Goal: Transaction & Acquisition: Subscribe to service/newsletter

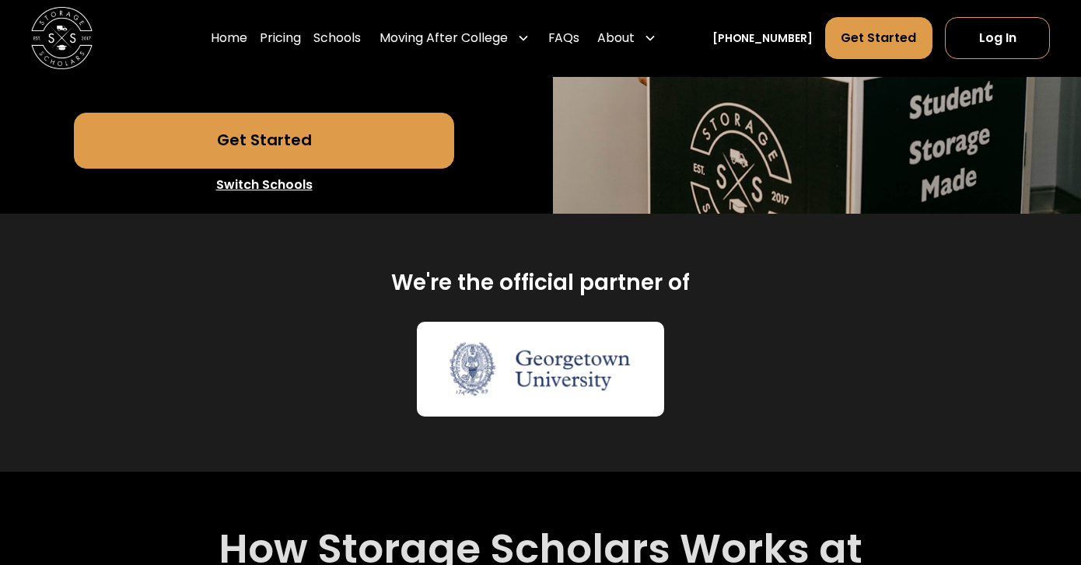
scroll to position [481, 0]
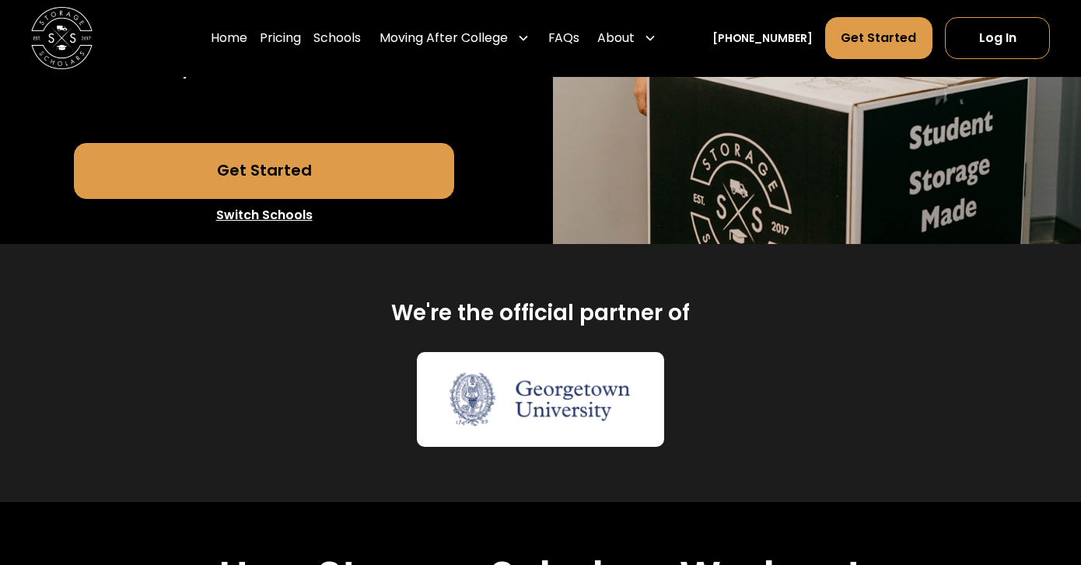
click at [278, 232] on link "Switch Schools" at bounding box center [264, 215] width 380 height 33
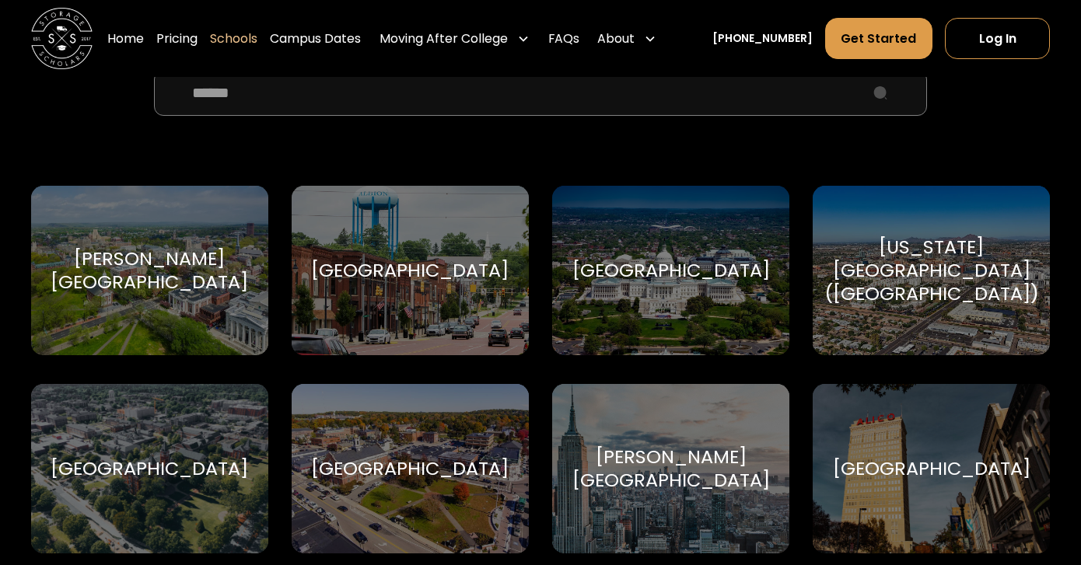
scroll to position [549, 0]
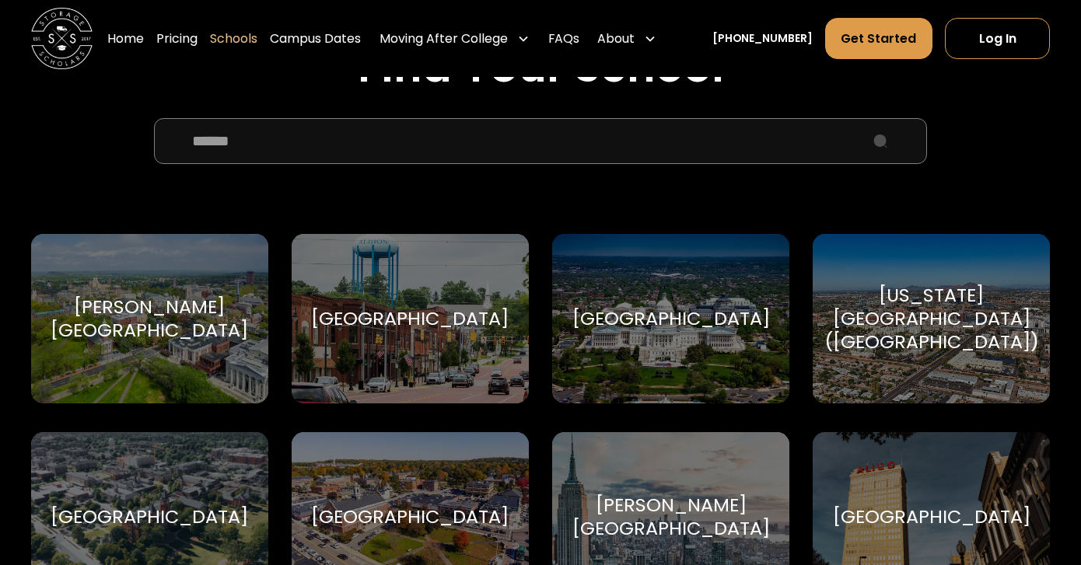
click at [404, 140] on input "School Select Form" at bounding box center [540, 141] width 772 height 47
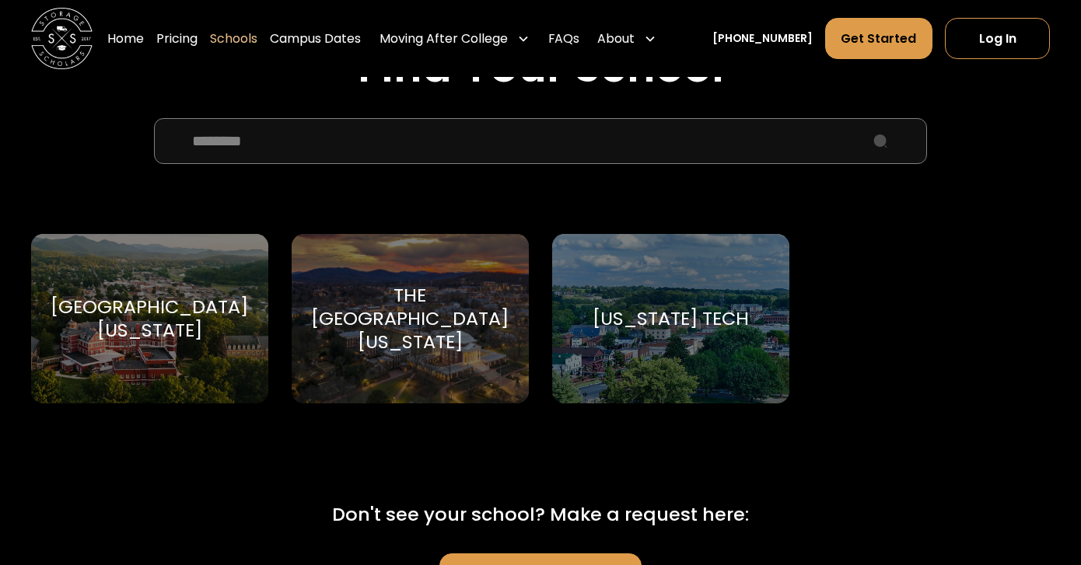
type input "********"
click at [395, 331] on div "The [GEOGRAPHIC_DATA][US_STATE]" at bounding box center [410, 318] width 201 height 69
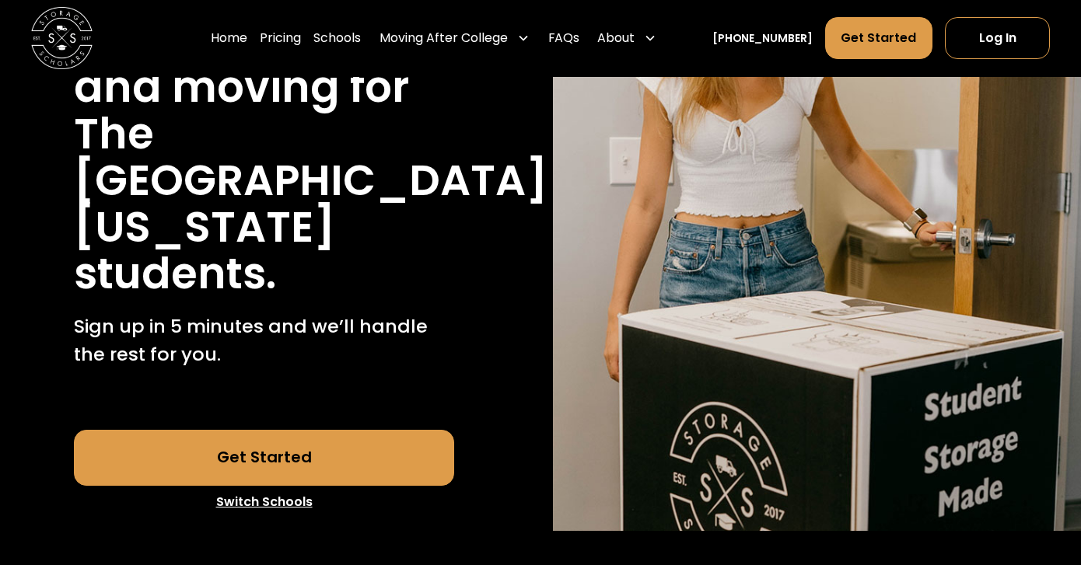
scroll to position [366, 0]
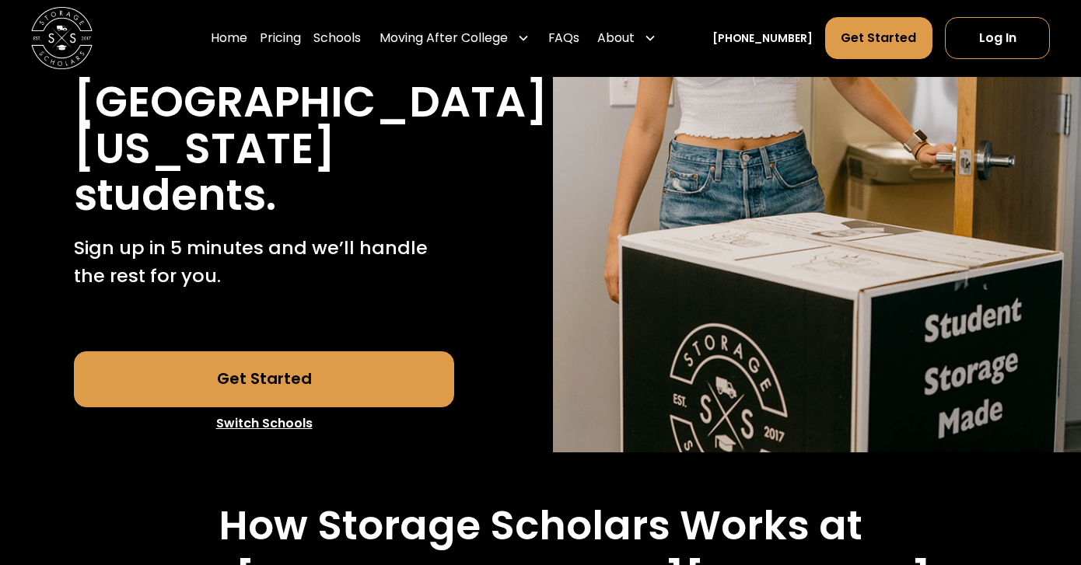
click at [378, 351] on link "Get Started" at bounding box center [264, 379] width 380 height 56
